Goal: Task Accomplishment & Management: Manage account settings

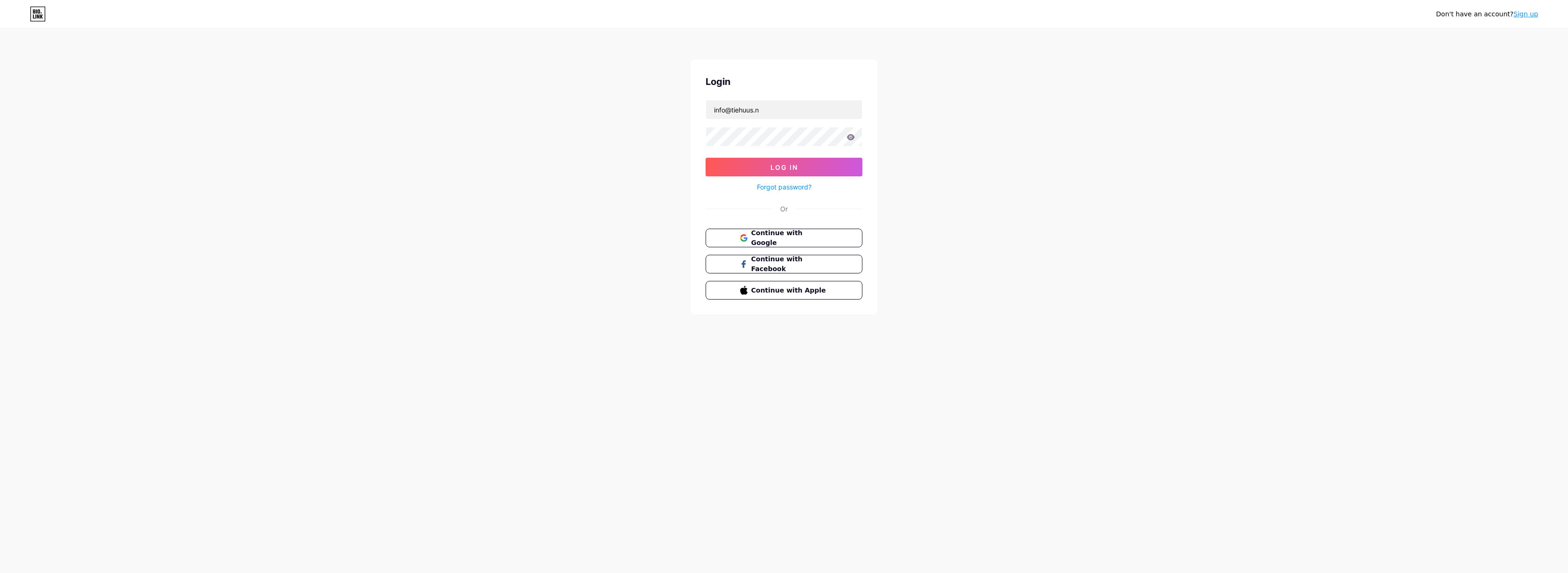
type input "info@tiehuus.nl"
click at [784, 167] on button "Log In" at bounding box center [784, 167] width 157 height 19
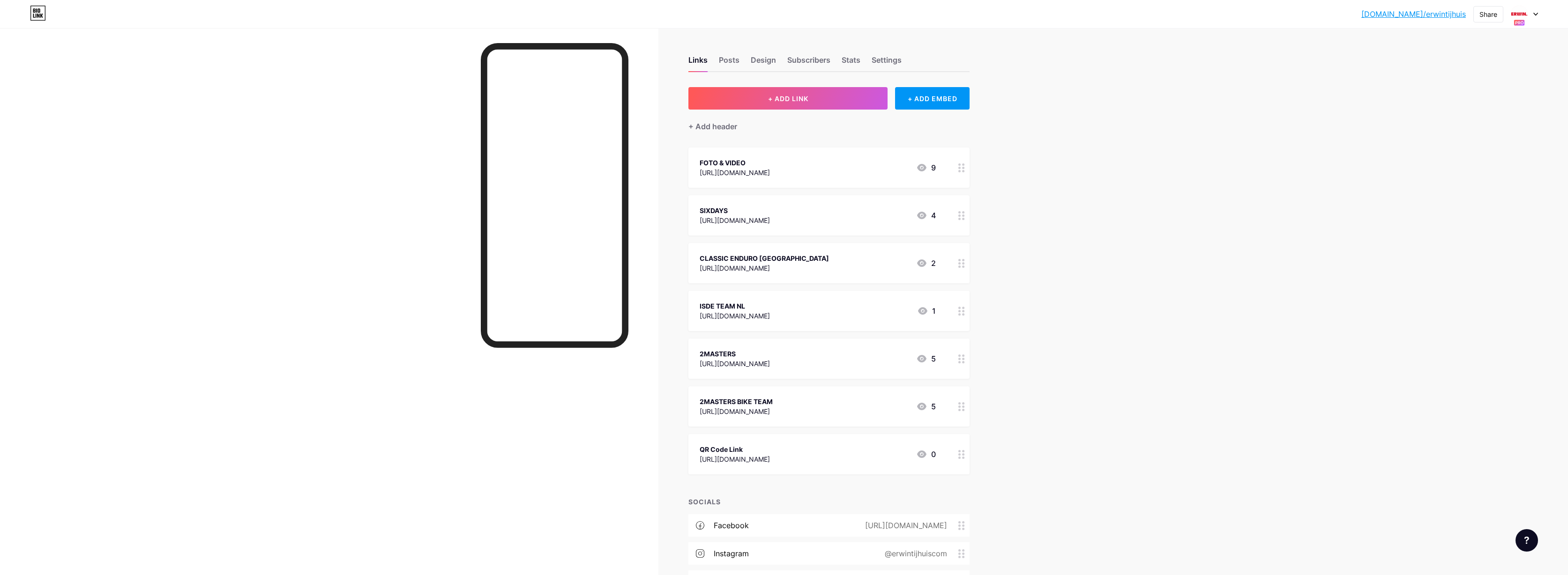
click at [1536, 13] on icon at bounding box center [1536, 14] width 5 height 3
click at [1489, 61] on div "[DOMAIN_NAME]/2mastersenduroteam" at bounding box center [1490, 59] width 83 height 7
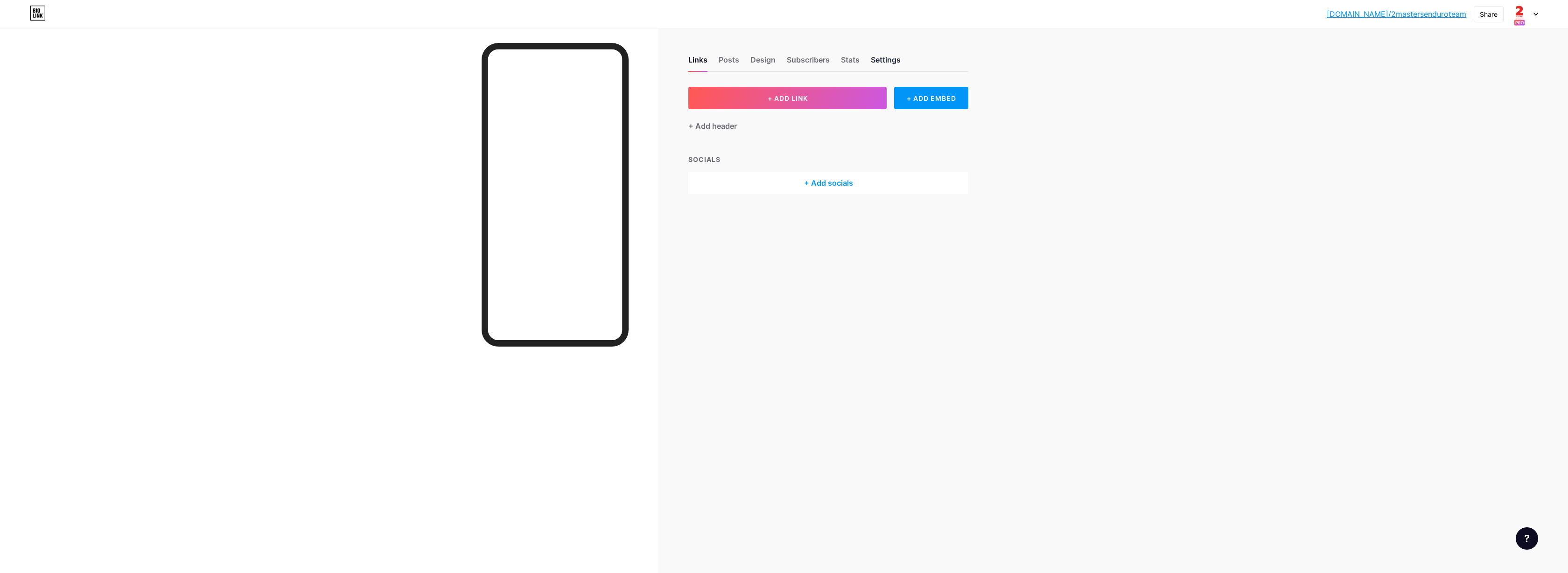
click at [872, 63] on div "Settings" at bounding box center [886, 63] width 30 height 17
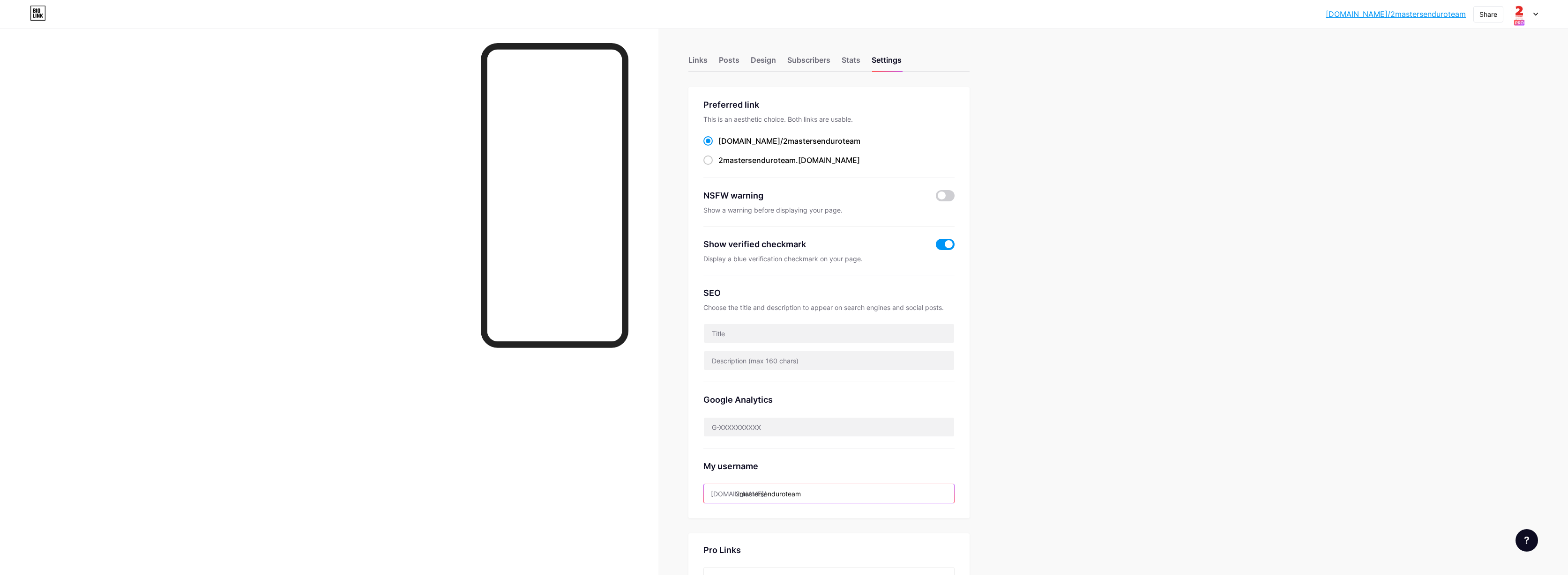
drag, startPoint x: 831, startPoint y: 491, endPoint x: 841, endPoint y: 495, distance: 10.8
click at [831, 491] on input "2mastersenduroteam" at bounding box center [829, 494] width 250 height 19
type input "2mastersenduro"
click at [834, 532] on button "Save" at bounding box center [829, 528] width 251 height 19
click at [708, 57] on div "Links" at bounding box center [698, 63] width 19 height 17
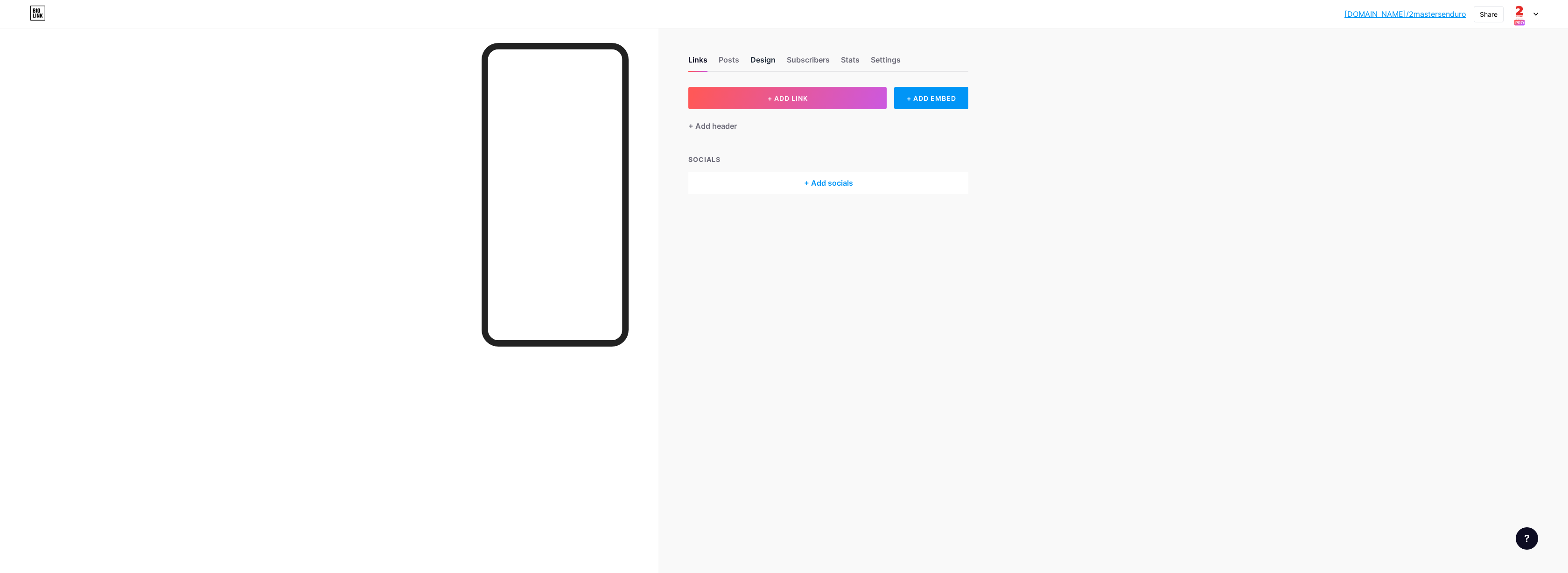
click at [763, 61] on div "Design" at bounding box center [763, 63] width 25 height 17
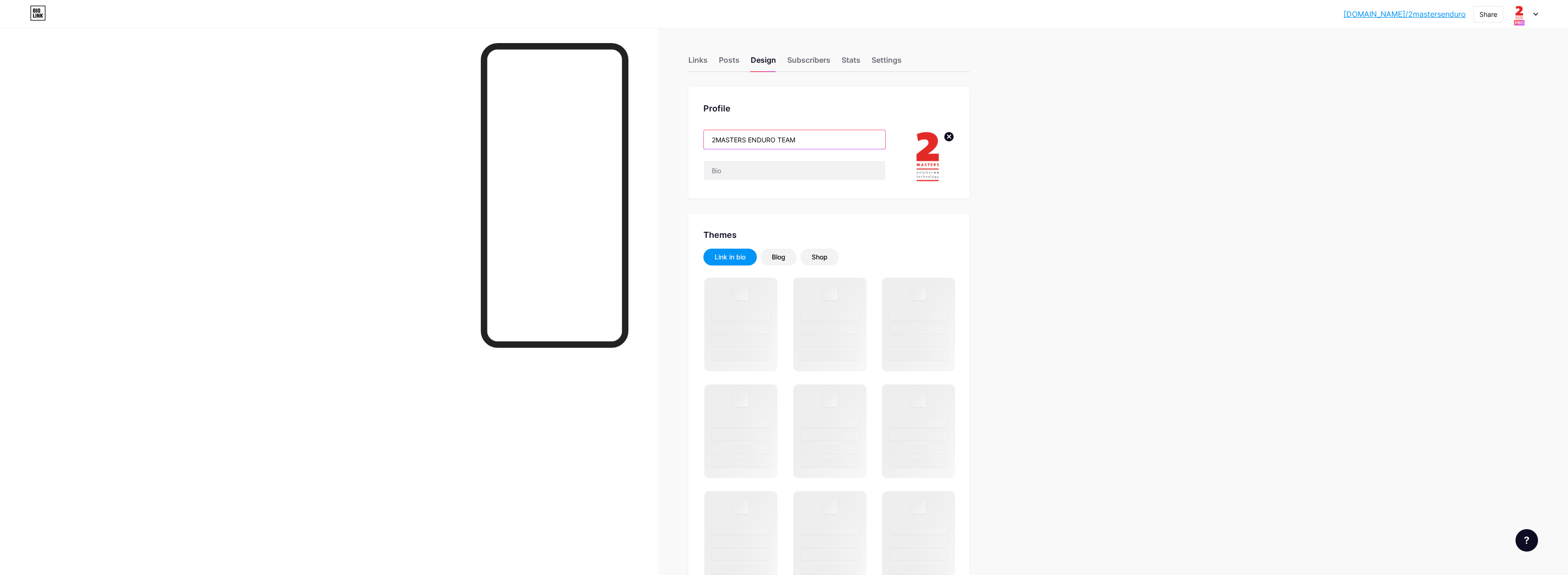
click at [826, 144] on input "2MASTERS ENDURO TEAM" at bounding box center [795, 139] width 182 height 19
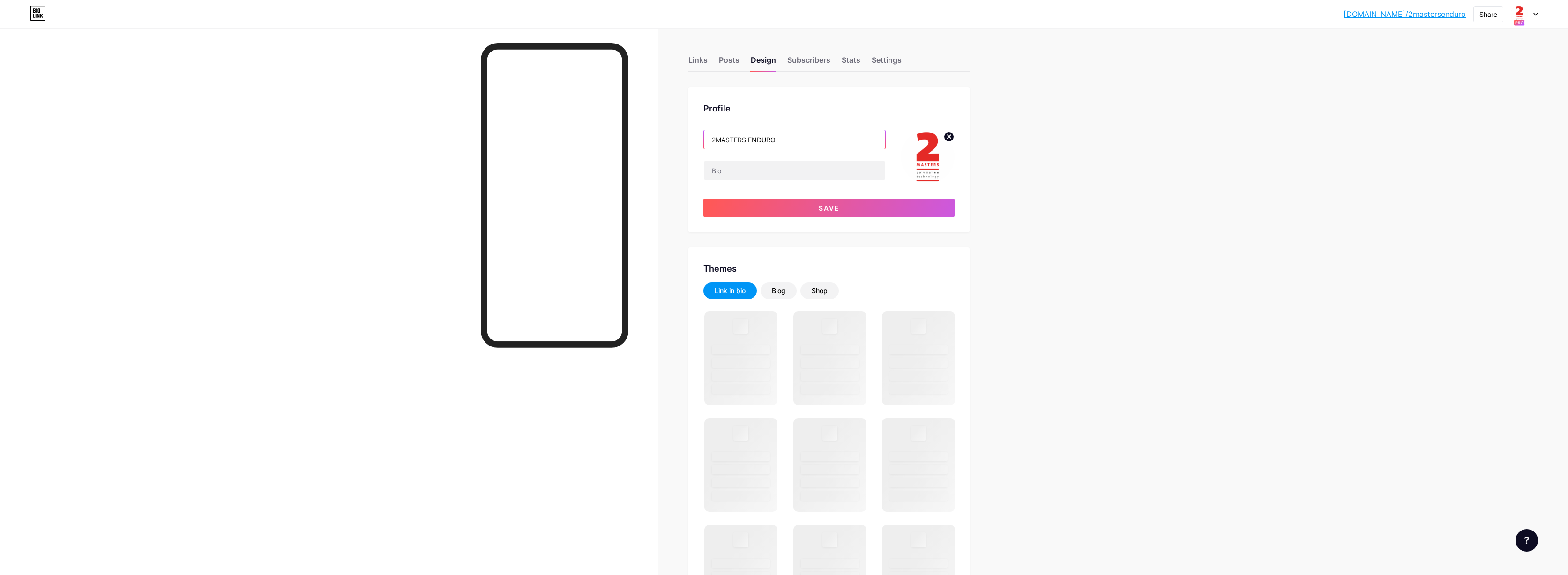
type input "2MASTERS ENDURO"
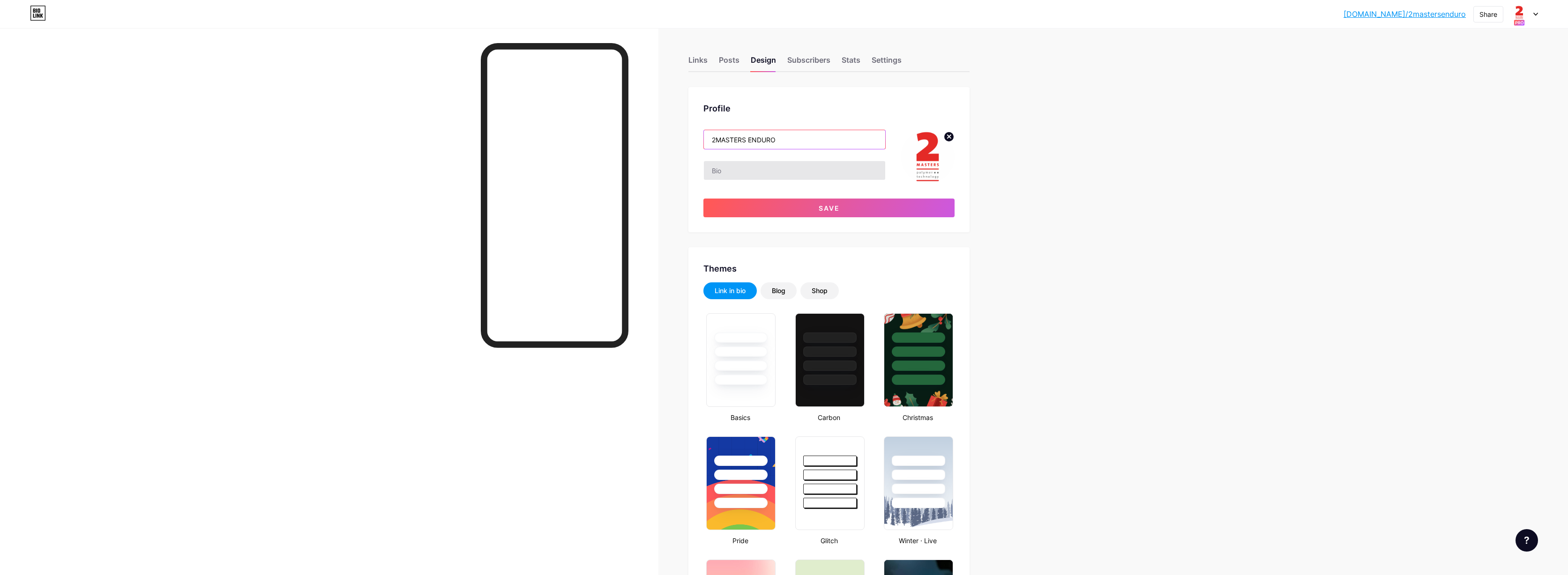
type input "#ffffff"
type input "#000000"
type input "2MASTERS ENDURO"
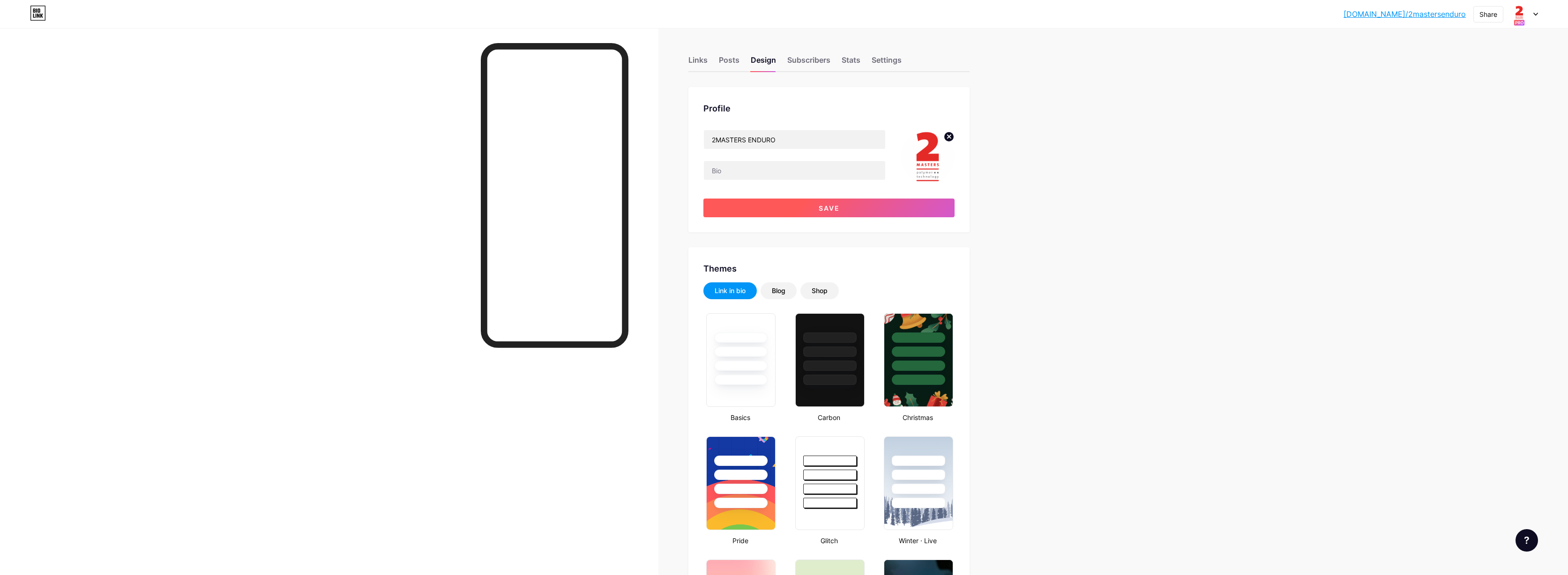
click at [827, 206] on span "Save" at bounding box center [829, 208] width 21 height 8
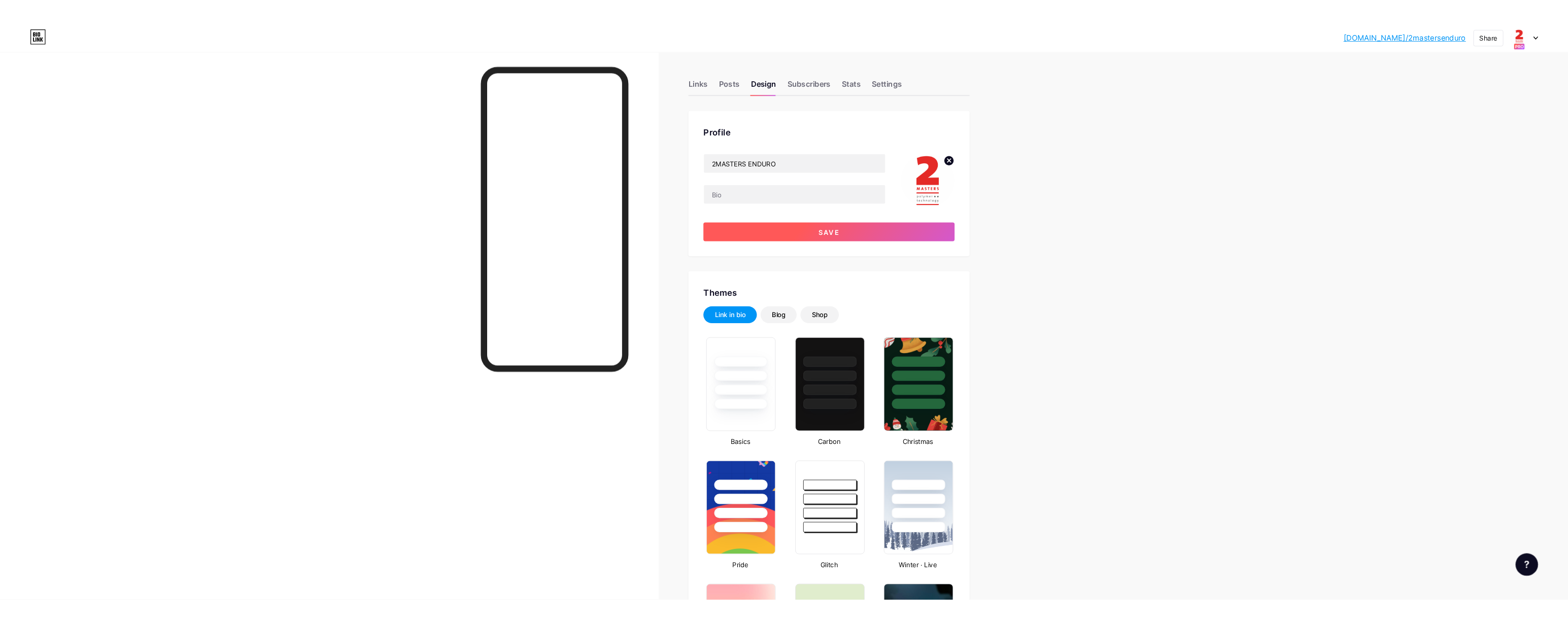
scroll to position [0, 0]
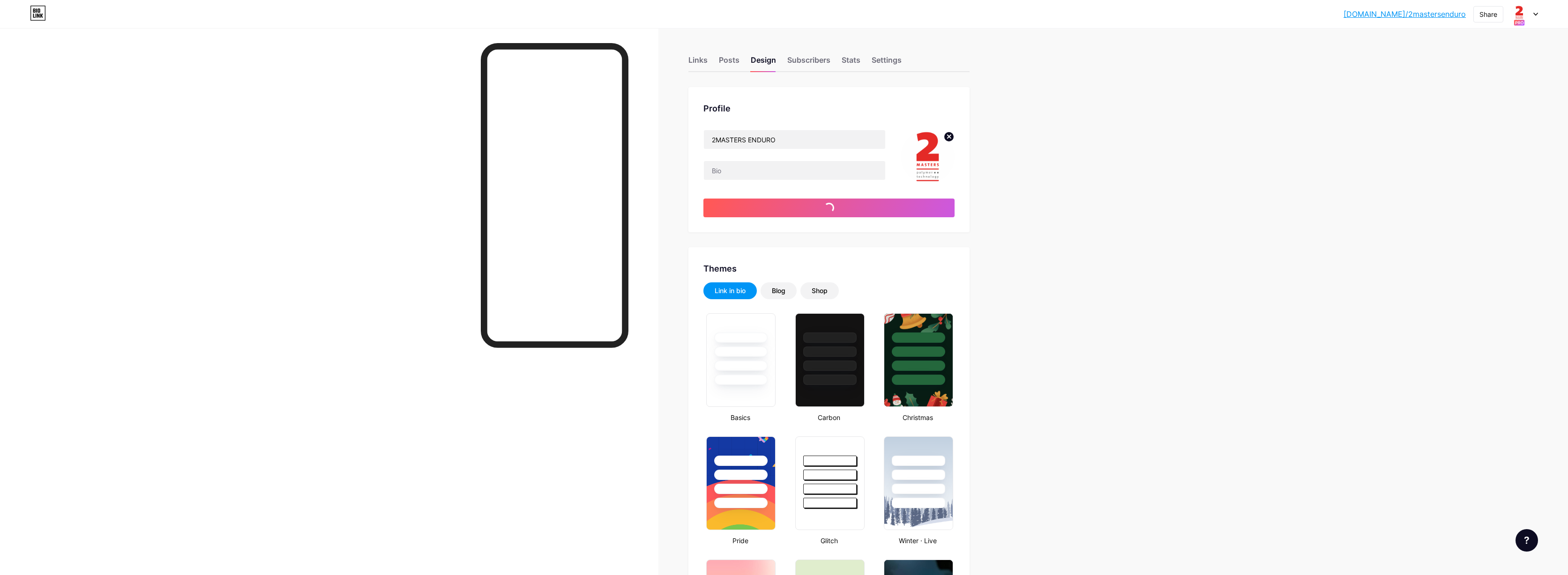
type input "#ffffff"
type input "#000000"
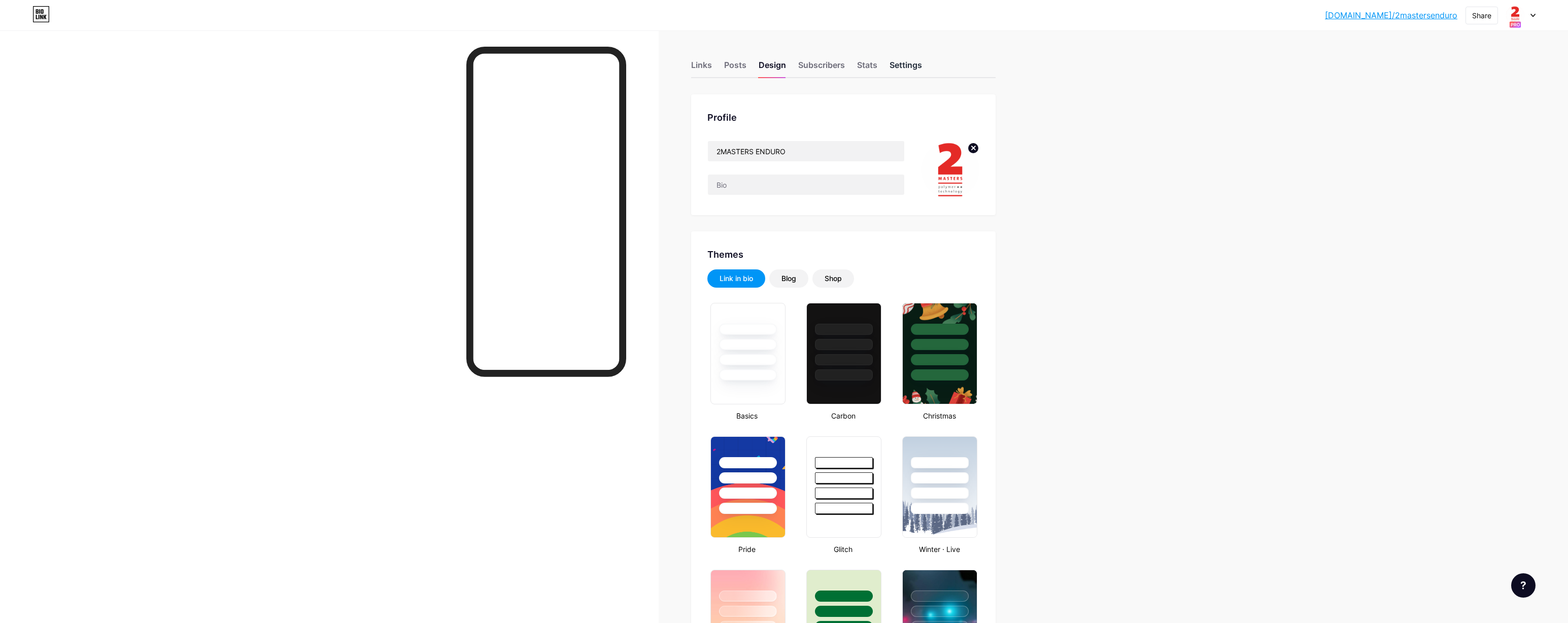
click at [915, 66] on div "Settings" at bounding box center [905, 68] width 32 height 19
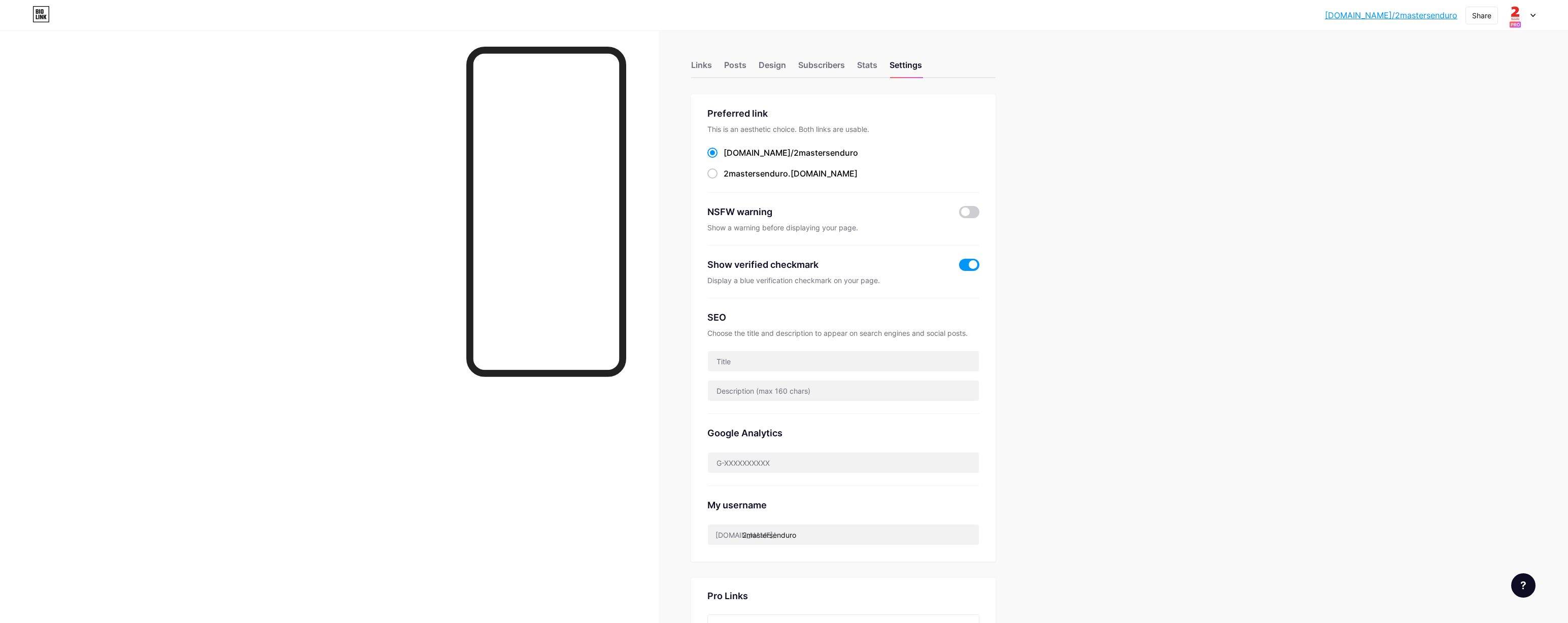
click at [1534, 17] on icon at bounding box center [1533, 15] width 5 height 3
click at [1475, 88] on div "bio.link/erwin5" at bounding box center [1476, 86] width 75 height 8
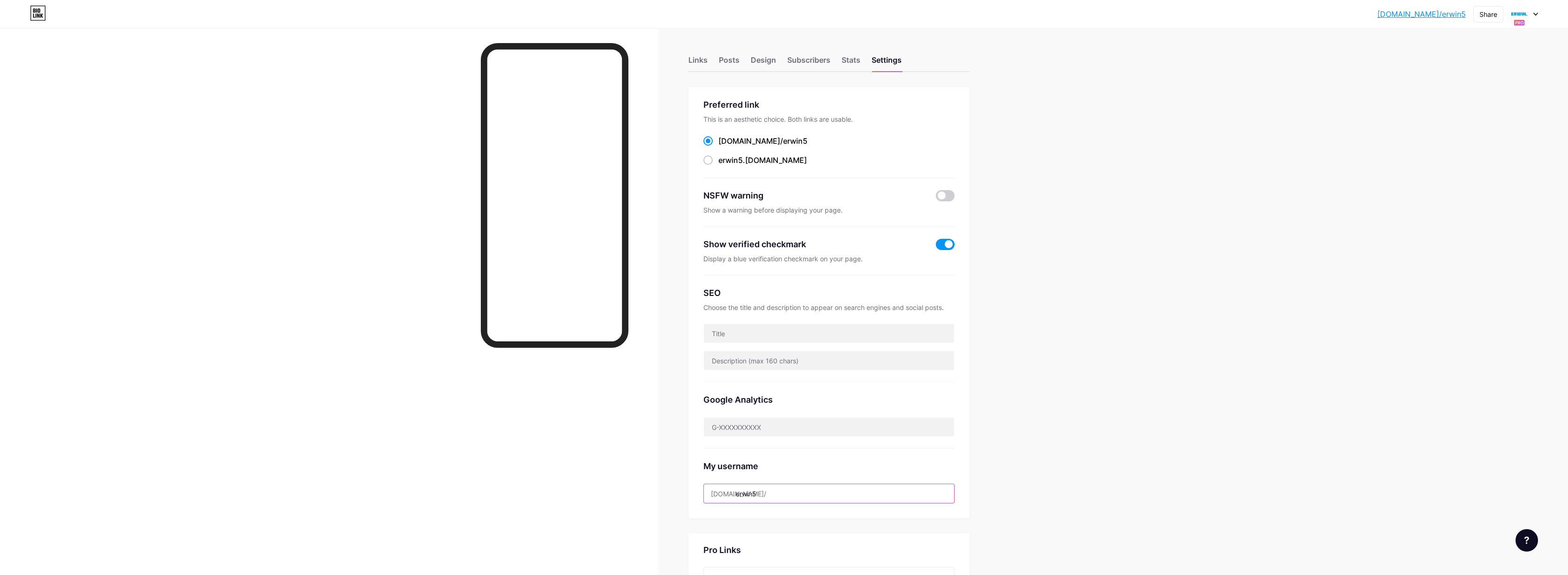
click at [742, 494] on input "erwin5" at bounding box center [829, 494] width 250 height 19
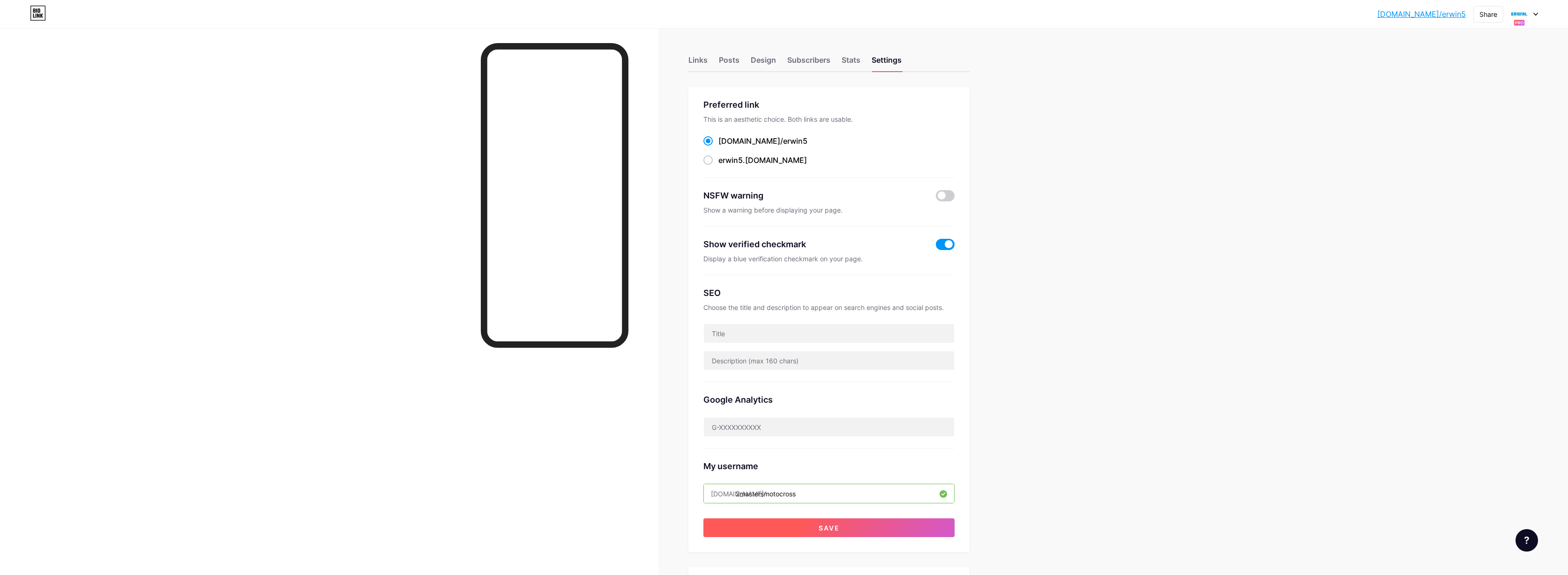
type input "2mastersmotocross"
click at [834, 522] on button "Save" at bounding box center [829, 528] width 251 height 19
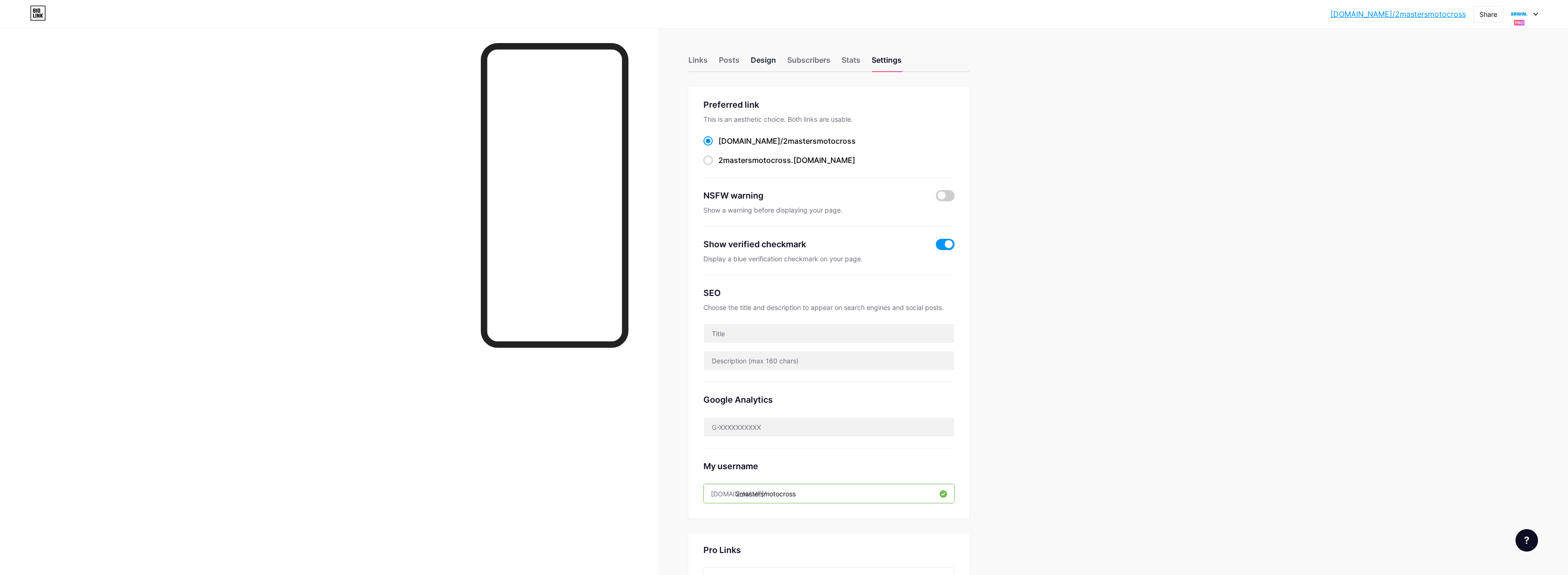
click at [756, 61] on div "Design" at bounding box center [763, 63] width 25 height 17
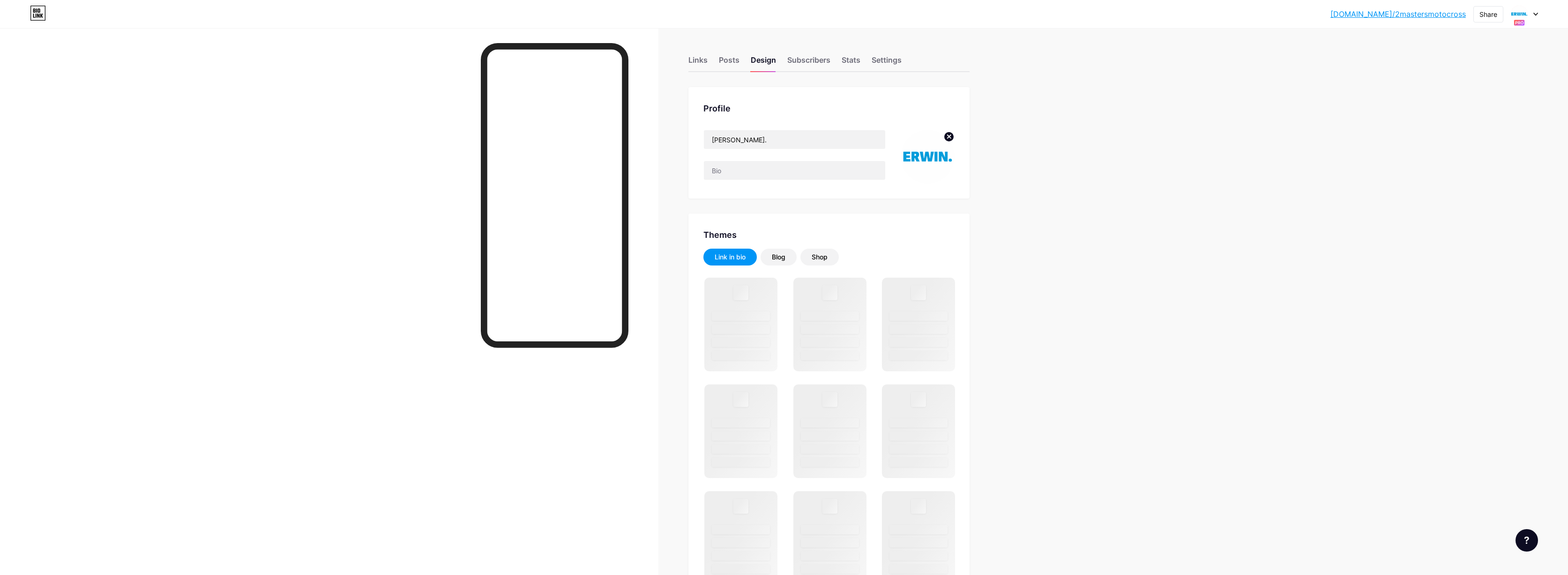
click at [951, 136] on icon at bounding box center [949, 136] width 3 height 3
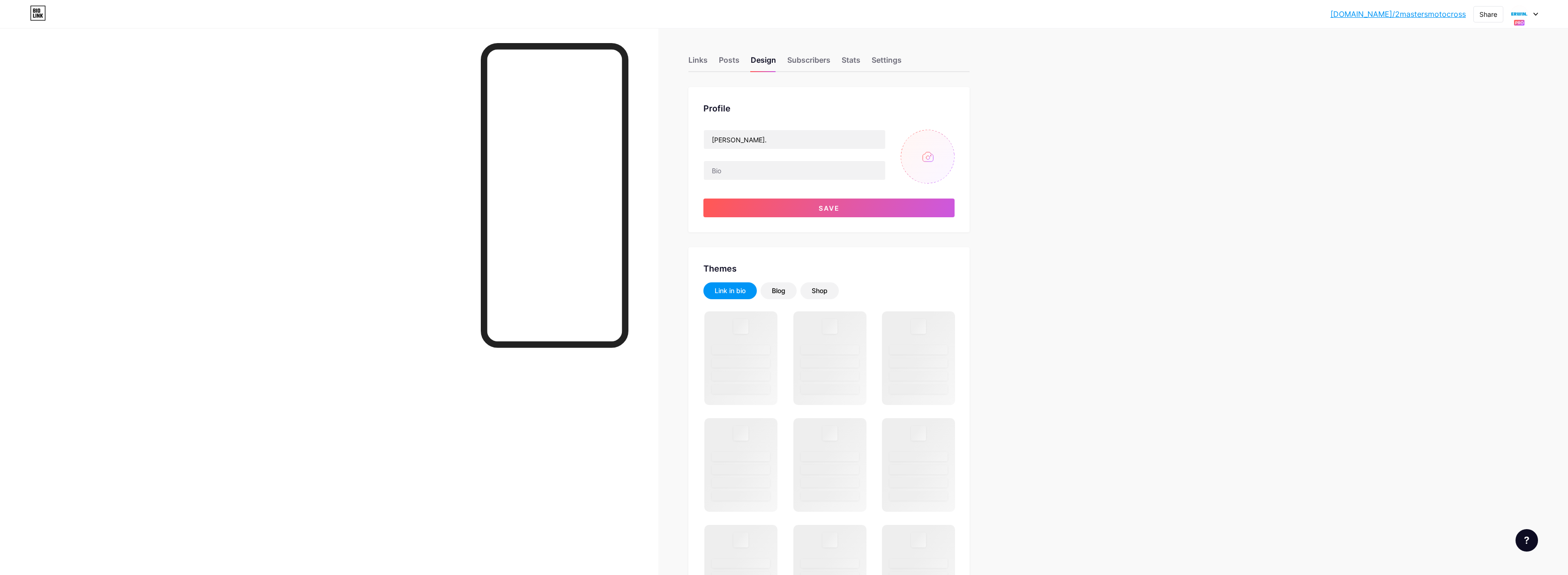
click at [938, 153] on input "file" at bounding box center [928, 156] width 54 height 54
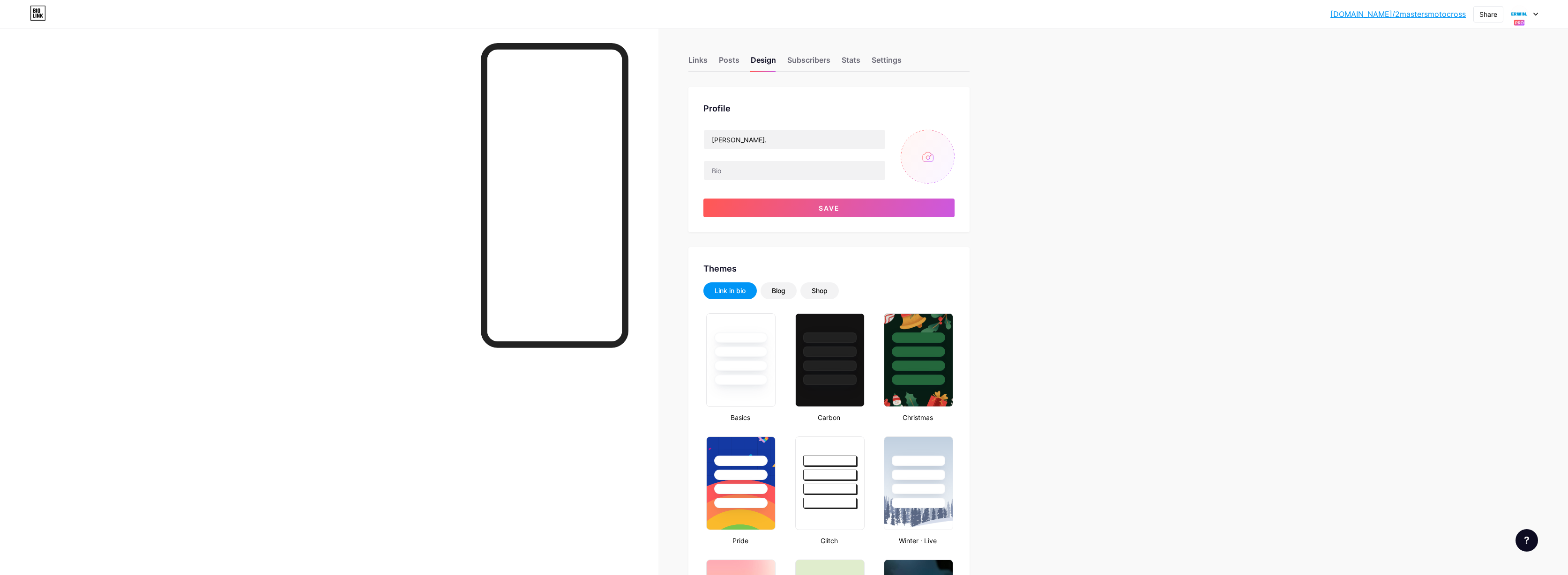
type input "#ffffff"
type input "#000000"
type input "C:\fakepath\2MASTERS Social Media 5000pix.png"
click at [755, 141] on input "ERWIN." at bounding box center [795, 139] width 182 height 19
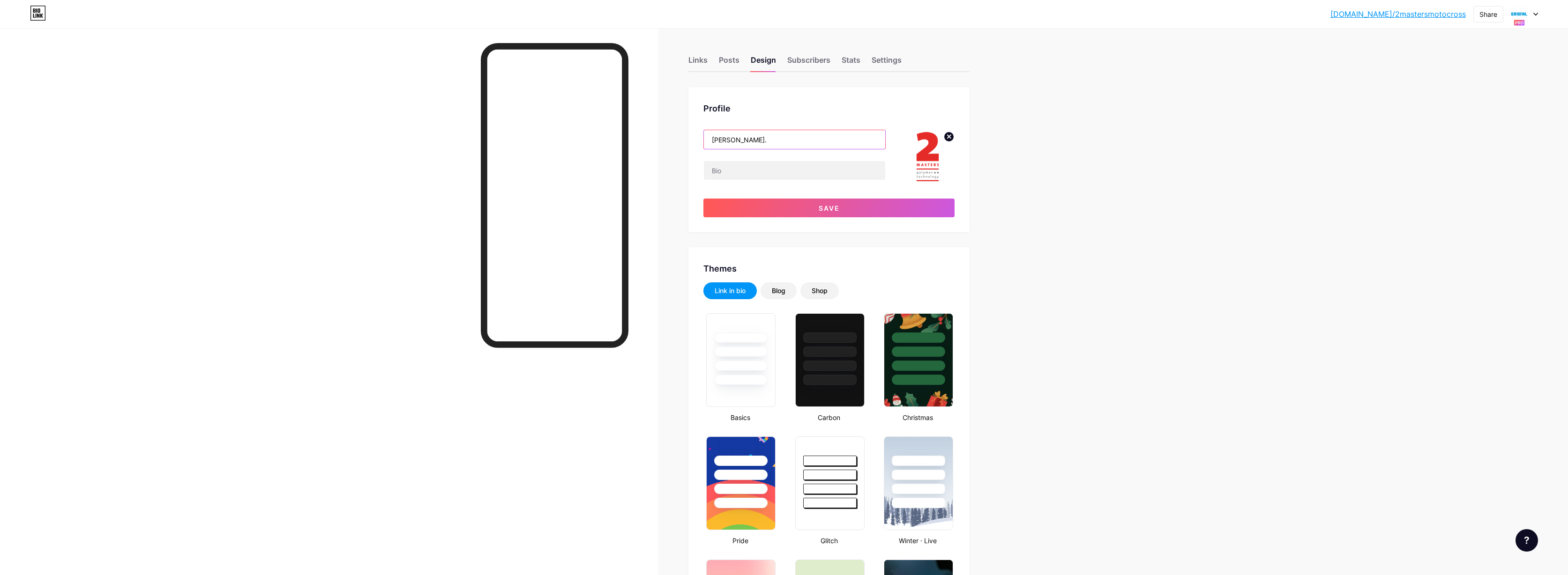
drag, startPoint x: 686, startPoint y: 134, endPoint x: 636, endPoint y: 132, distance: 50.0
type input "2MASTERS MOTOCROSS"
drag, startPoint x: 792, startPoint y: 197, endPoint x: 796, endPoint y: 202, distance: 6.4
click at [792, 197] on div "2MASTERS MOTOCROSS Save" at bounding box center [829, 173] width 251 height 87
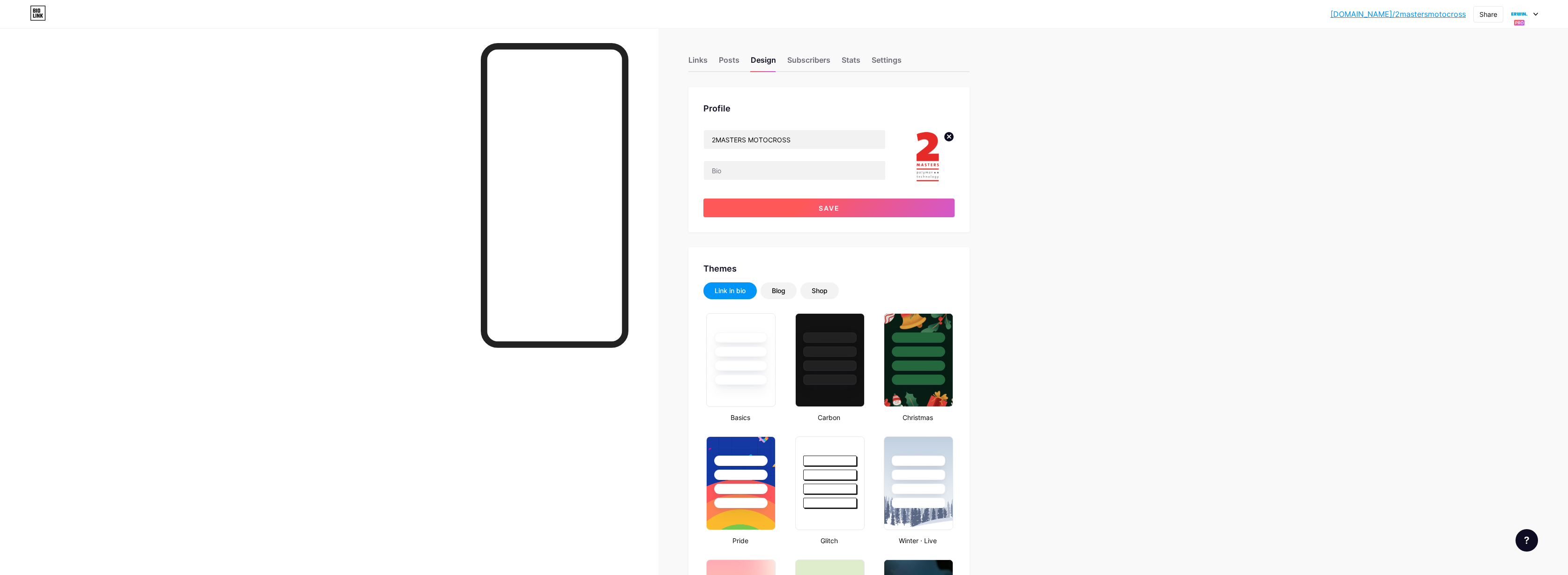
click at [802, 207] on button "Save" at bounding box center [829, 208] width 251 height 19
type input "#ffffff"
type input "#000000"
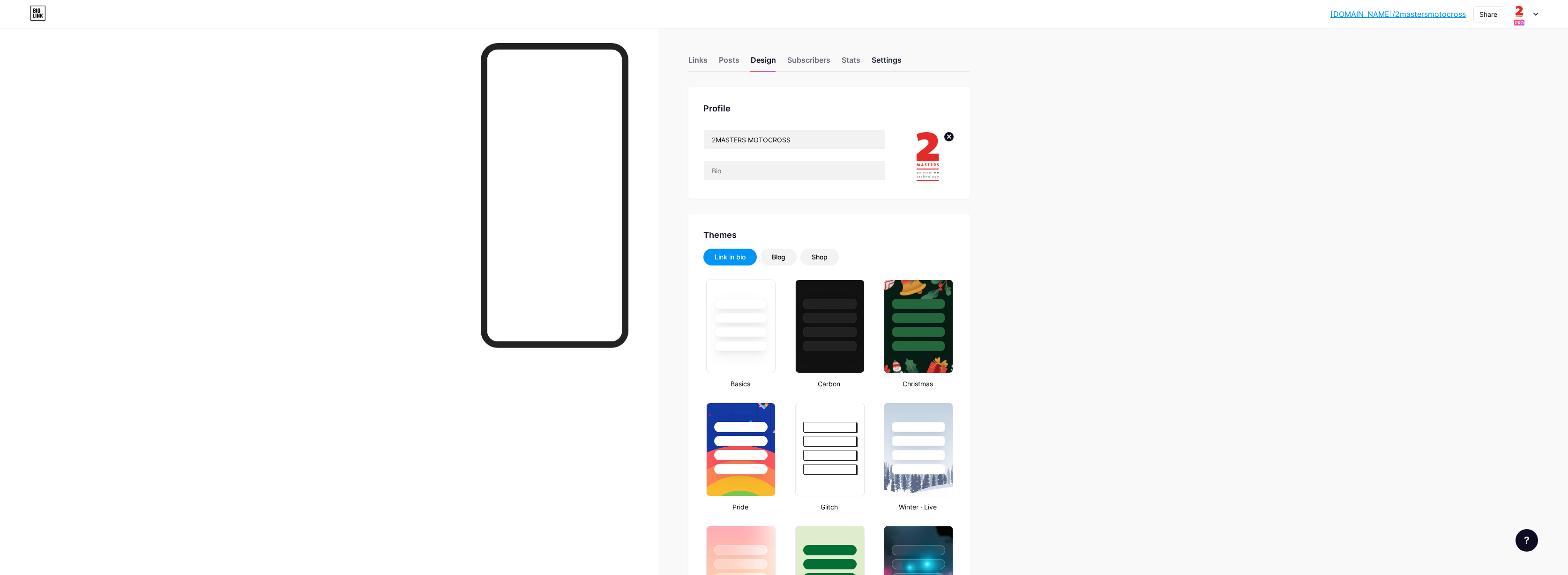
click at [899, 62] on div "Settings" at bounding box center [886, 63] width 30 height 17
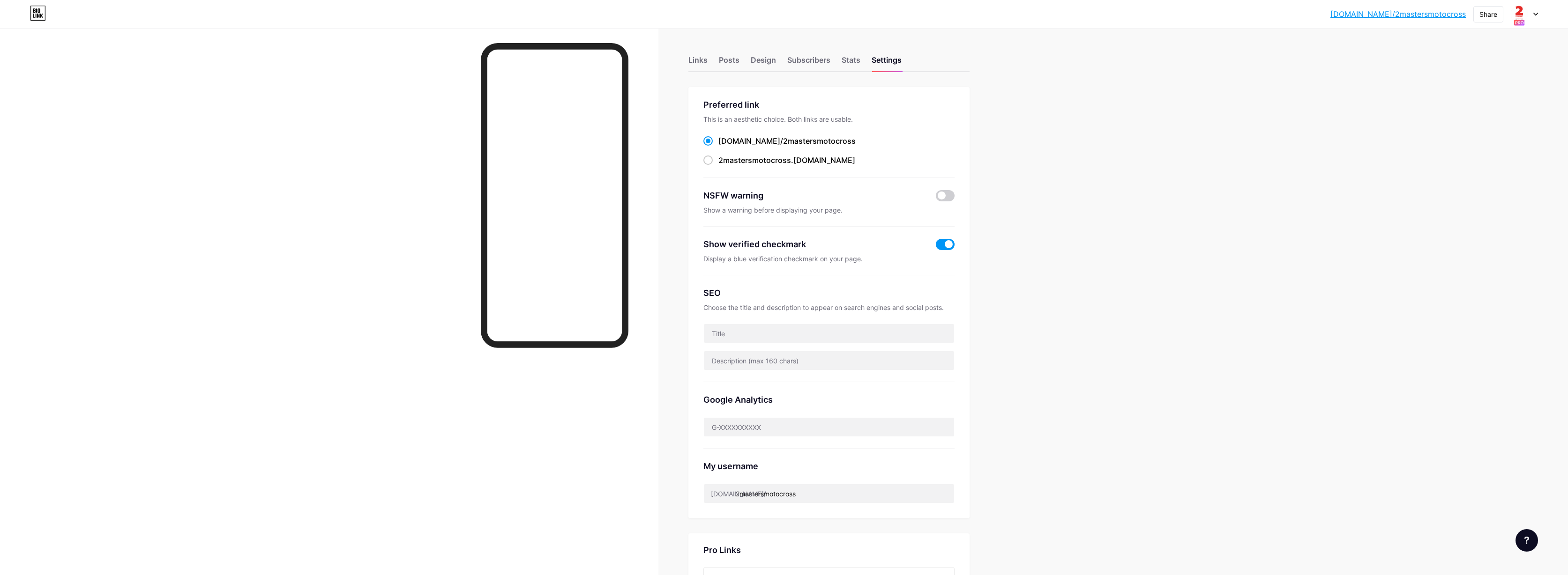
click at [1454, 9] on div "bio.link/2maste... bio.link/2mastersmotocross Share Switch accounts 2MASTERS MO…" at bounding box center [784, 14] width 1568 height 17
click at [1454, 10] on div "bio.link/2maste... bio.link/2mastersmotocross Share Switch accounts 2MASTERS MO…" at bounding box center [784, 14] width 1568 height 17
click at [1454, 13] on icon at bounding box center [1536, 14] width 4 height 2
click at [1454, 88] on div "bio.link/erwintijhuis" at bounding box center [1489, 91] width 79 height 7
click at [1533, 19] on div at bounding box center [1525, 14] width 27 height 17
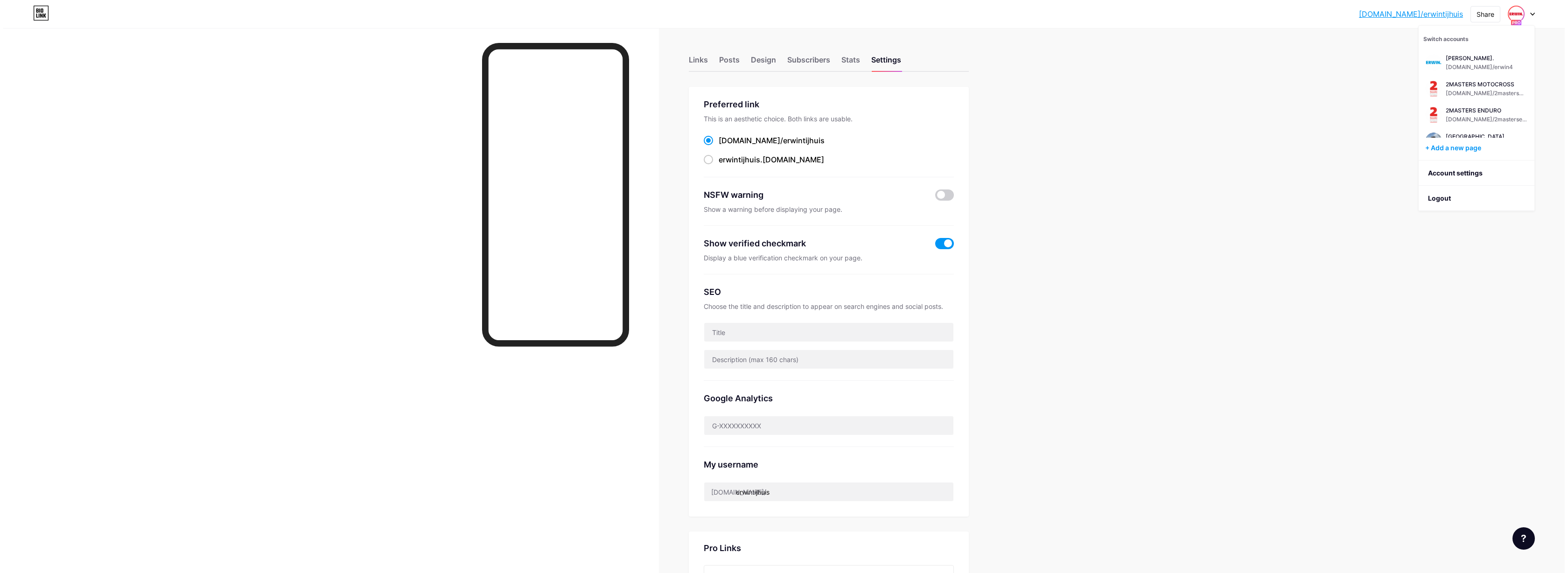
scroll to position [289, 0]
click at [1065, 65] on div "bio.link/erwint... bio.link/erwintijhuis Share Switch accounts ERWIN. bio.link/…" at bounding box center [780, 393] width 1561 height 787
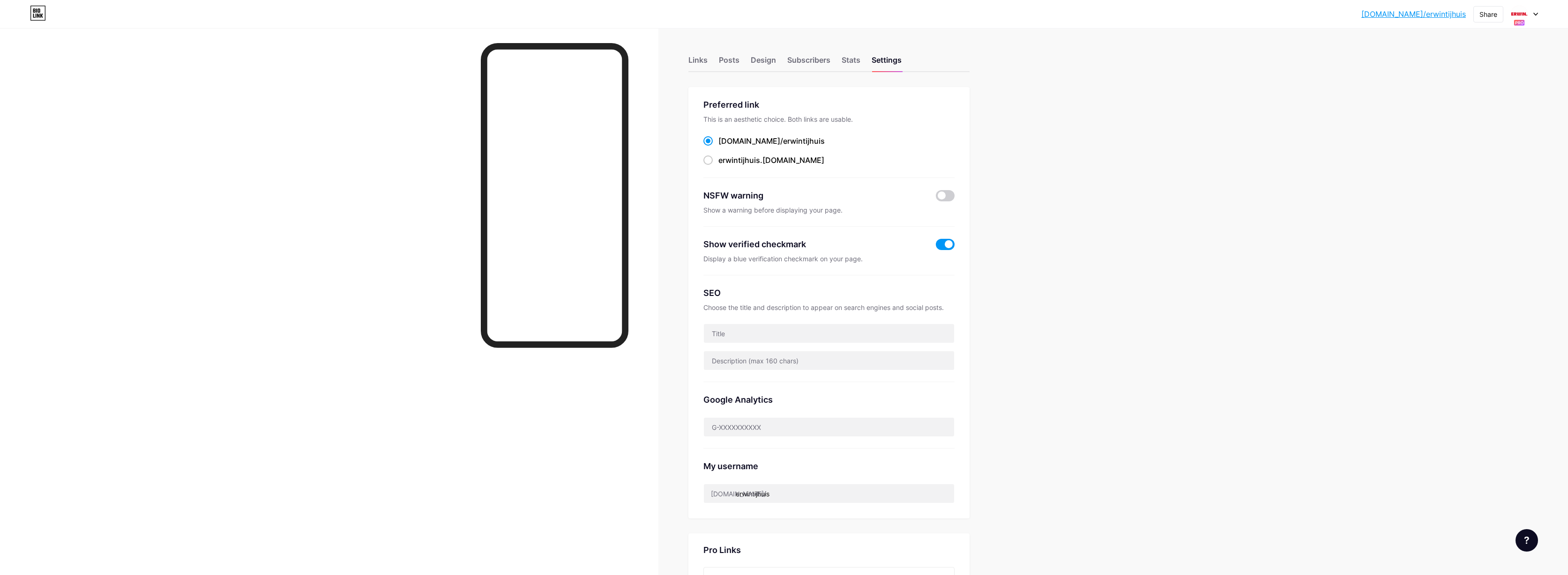
click at [1536, 15] on icon at bounding box center [1536, 14] width 5 height 3
drag, startPoint x: 1452, startPoint y: 199, endPoint x: 1404, endPoint y: 184, distance: 50.3
click at [1452, 199] on li "Logout" at bounding box center [1479, 199] width 116 height 25
